Goal: Information Seeking & Learning: Learn about a topic

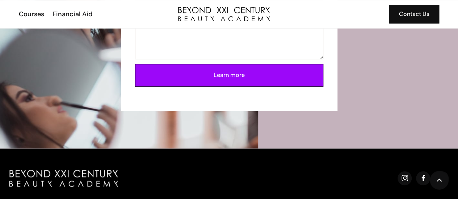
scroll to position [1820, 0]
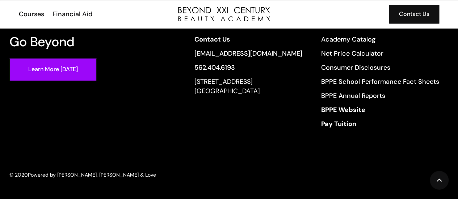
click at [208, 94] on div "13640 Imperial Highway, Suite 6,7,8 Santa Fe Springs, CA 90670" at bounding box center [248, 86] width 108 height 19
drag, startPoint x: 208, startPoint y: 94, endPoint x: 200, endPoint y: 81, distance: 14.8
click at [200, 81] on div "13640 Imperial Highway, Suite 6,7,8 Santa Fe Springs, CA 90670" at bounding box center [248, 86] width 108 height 19
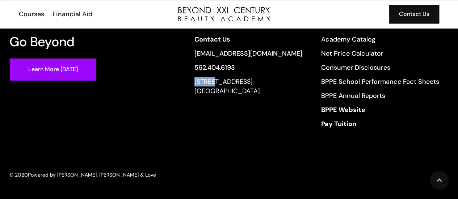
click at [200, 81] on div "13640 Imperial Highway, Suite 6,7,8 Santa Fe Springs, CA 90670" at bounding box center [248, 86] width 108 height 19
drag, startPoint x: 200, startPoint y: 82, endPoint x: 309, endPoint y: 98, distance: 109.7
click at [309, 98] on div "Contact Us info@beyondcosmo.com 562.404.6193 13640 Imperial Highway, Suite 6,7,…" at bounding box center [316, 84] width 263 height 99
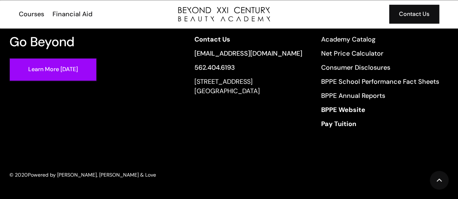
click at [255, 90] on div "13640 Imperial Highway, Suite 6,7,8 Santa Fe Springs, CA 90670" at bounding box center [248, 86] width 108 height 19
drag, startPoint x: 279, startPoint y: 90, endPoint x: 194, endPoint y: 83, distance: 85.7
click at [194, 83] on div "Contact Us info@beyondcosmo.com 562.404.6193 13640 Imperial Highway, Suite 6,7,…" at bounding box center [316, 84] width 263 height 99
copy div "13640 Imperial Highway, Suite 6,7,8 Santa Fe Springs, CA 9067"
click at [275, 123] on div "Contact Us info@beyondcosmo.com 562.404.6193 13640 Imperial Highway, Suite 6,7,…" at bounding box center [248, 84] width 108 height 99
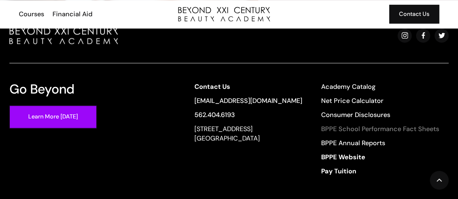
scroll to position [1784, 0]
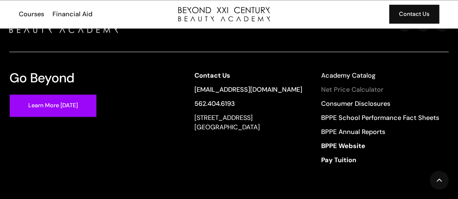
click at [350, 85] on link "Net Price Calculator" at bounding box center [380, 89] width 118 height 9
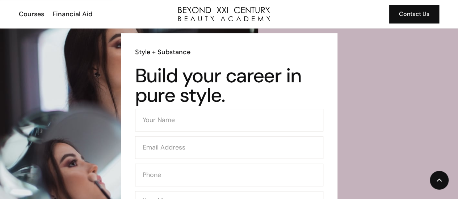
scroll to position [1386, 0]
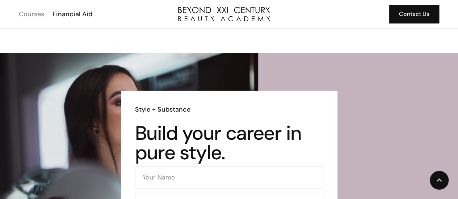
click at [33, 16] on div "Courses" at bounding box center [31, 13] width 25 height 9
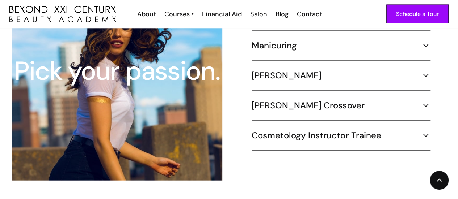
click at [427, 101] on img at bounding box center [425, 105] width 9 height 9
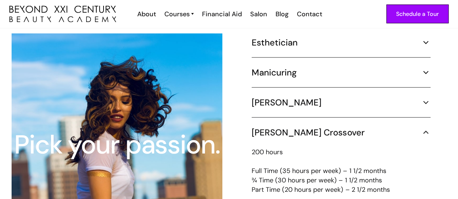
scroll to position [676, 0]
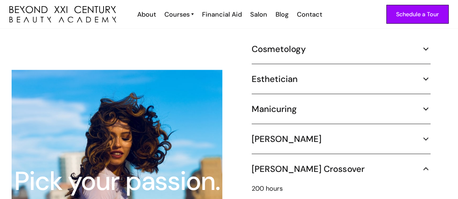
click at [425, 44] on img at bounding box center [425, 48] width 9 height 9
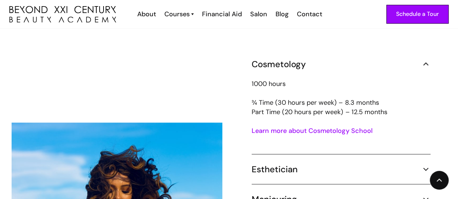
scroll to position [677, 0]
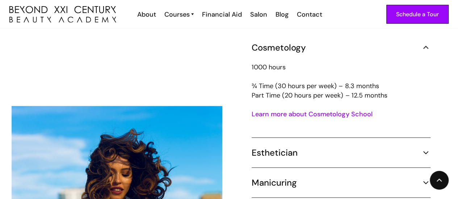
click at [311, 110] on link "Learn more about Cosmetology School" at bounding box center [311, 114] width 120 height 9
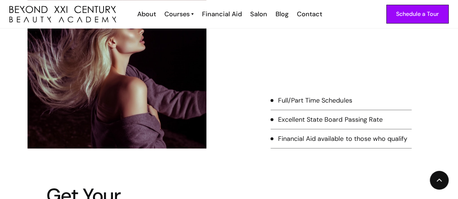
scroll to position [253, 0]
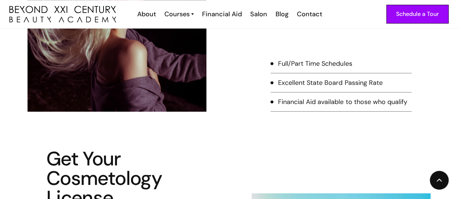
click at [306, 68] on div "Full/Part Time Schedules" at bounding box center [315, 63] width 74 height 9
click at [305, 66] on div "Full/Part Time Schedules" at bounding box center [315, 63] width 74 height 9
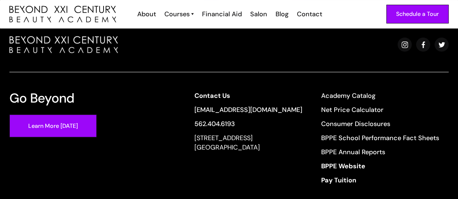
scroll to position [1381, 0]
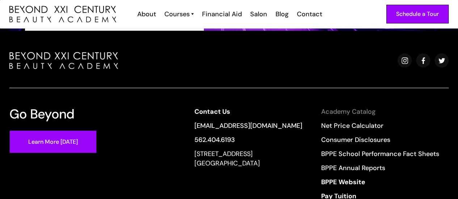
click at [345, 110] on link "Academy Catalog" at bounding box center [380, 111] width 118 height 9
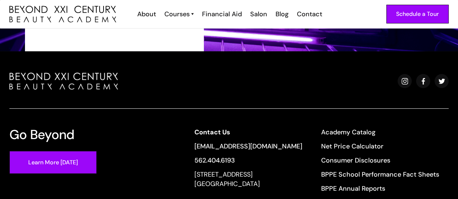
scroll to position [1344, 0]
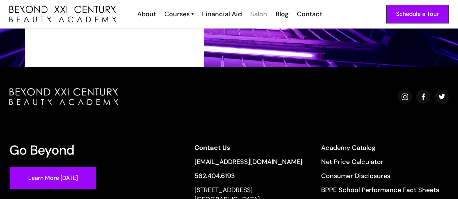
click at [257, 16] on div "Salon" at bounding box center [258, 13] width 17 height 9
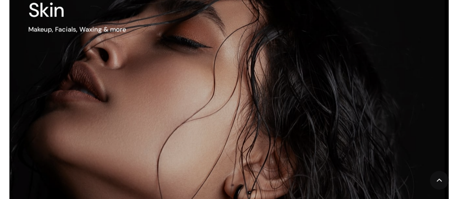
scroll to position [470, 0]
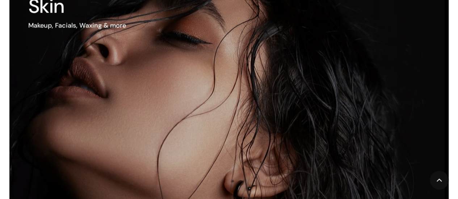
click at [310, 103] on img at bounding box center [201, 118] width 522 height 336
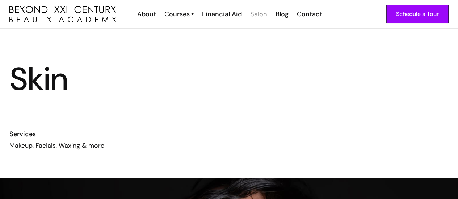
click at [257, 14] on div "Salon" at bounding box center [258, 13] width 17 height 9
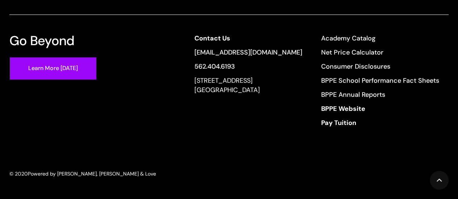
scroll to position [1611, 0]
